Goal: Task Accomplishment & Management: Complete application form

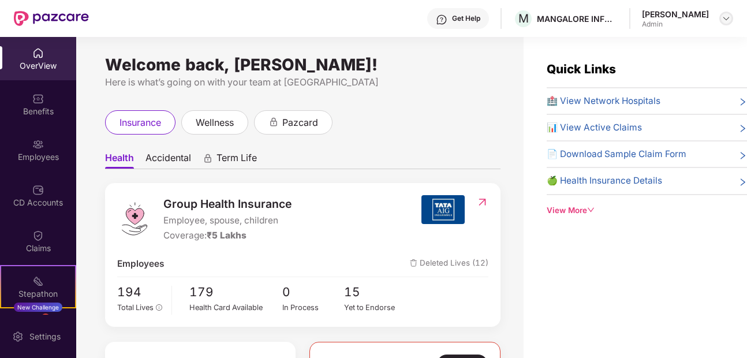
click at [724, 19] on img at bounding box center [725, 18] width 9 height 9
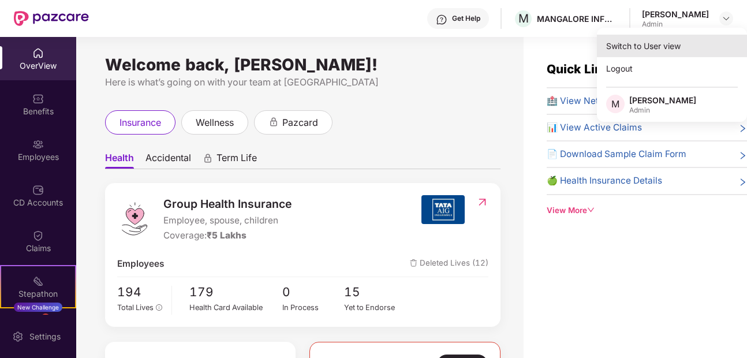
click at [665, 54] on div "Switch to User view" at bounding box center [672, 46] width 150 height 23
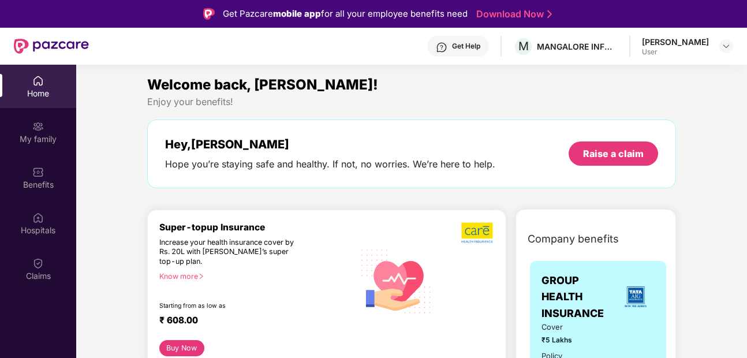
click at [0, 357] on div at bounding box center [0, 358] width 0 height 0
click at [683, 41] on div "[PERSON_NAME]" at bounding box center [675, 41] width 67 height 11
click at [728, 48] on img at bounding box center [725, 46] width 9 height 9
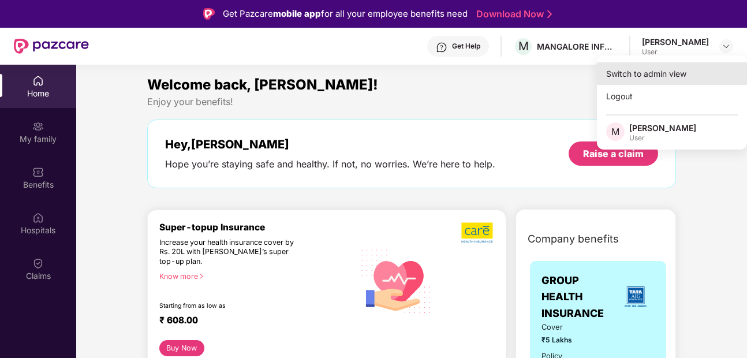
click at [692, 76] on div "Switch to admin view" at bounding box center [672, 73] width 150 height 23
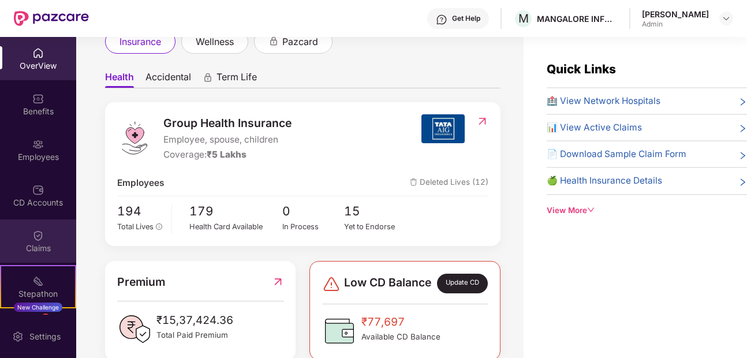
scroll to position [70, 0]
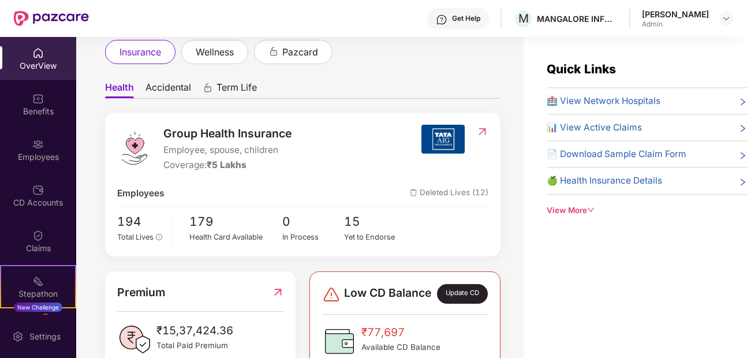
drag, startPoint x: 39, startPoint y: 144, endPoint x: 74, endPoint y: 147, distance: 35.9
click at [39, 144] on img at bounding box center [38, 145] width 12 height 12
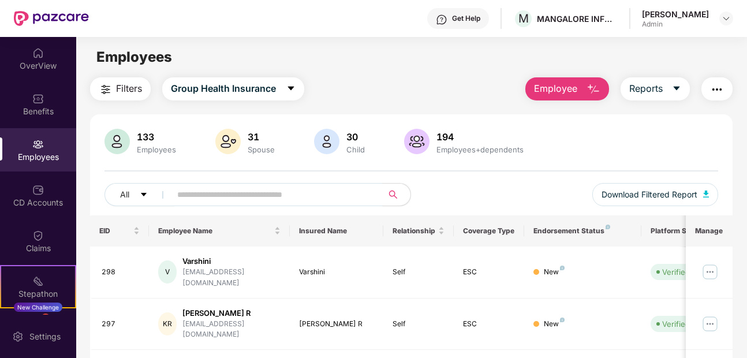
click at [582, 87] on button "Employee" at bounding box center [567, 88] width 84 height 23
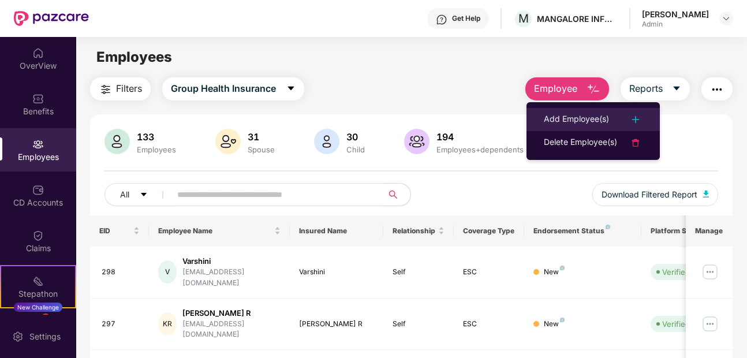
click at [579, 116] on div "Add Employee(s)" at bounding box center [576, 120] width 65 height 14
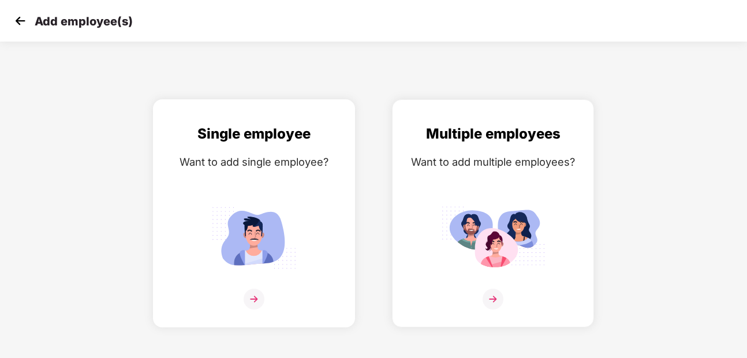
click at [263, 242] on img at bounding box center [254, 237] width 104 height 72
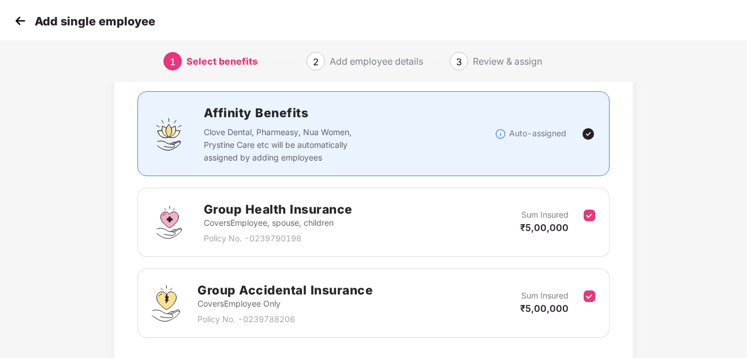
scroll to position [139, 0]
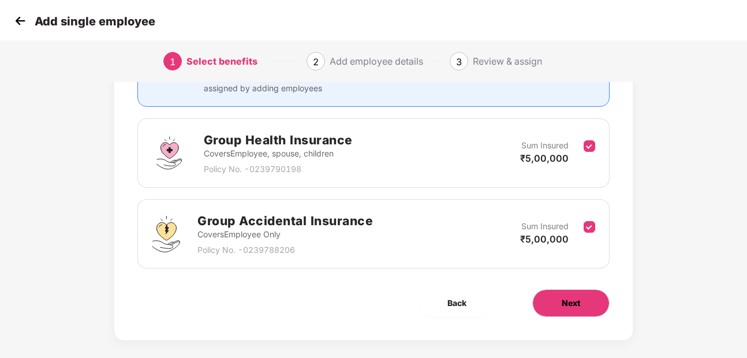
click at [554, 298] on button "Next" at bounding box center [570, 303] width 77 height 28
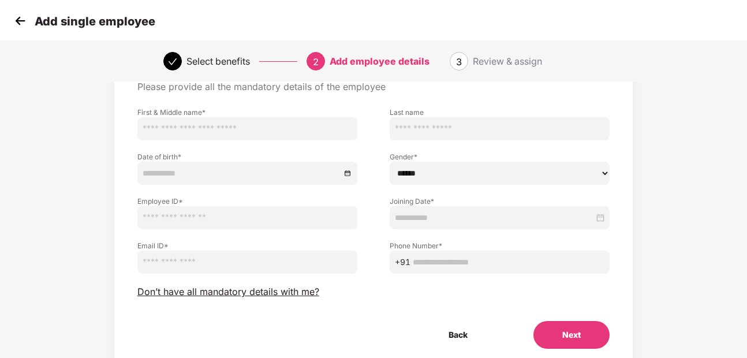
scroll to position [35, 0]
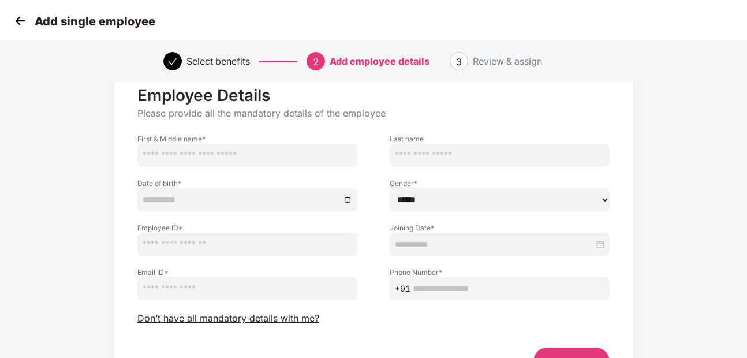
click at [20, 25] on img at bounding box center [20, 20] width 17 height 17
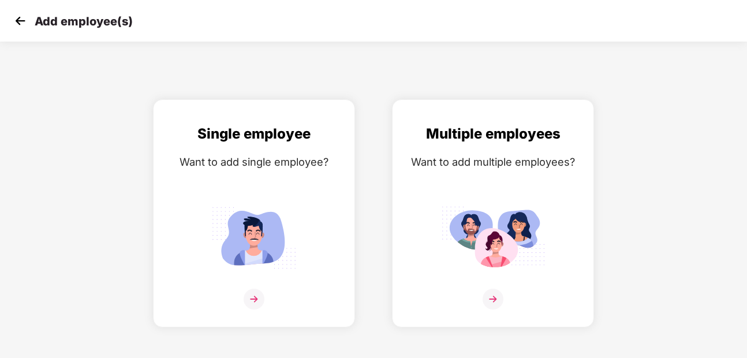
click at [20, 25] on img at bounding box center [20, 20] width 17 height 17
